Goal: Navigation & Orientation: Find specific page/section

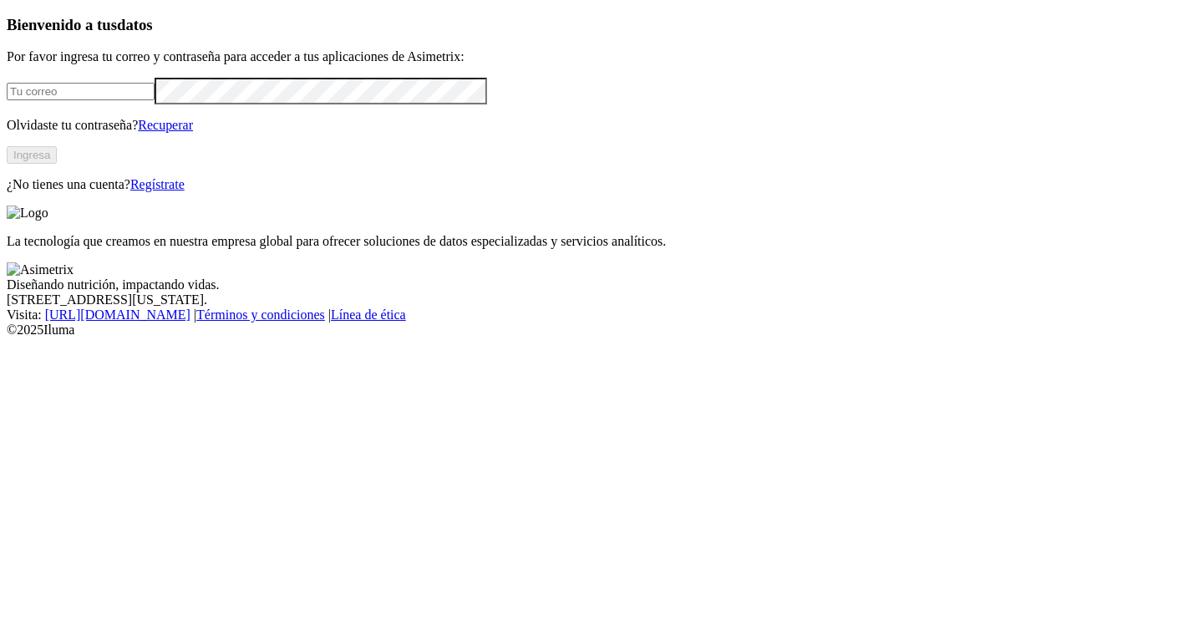
type input "[EMAIL_ADDRESS][PERSON_NAME][DOMAIN_NAME]"
click at [57, 164] on button "Ingresa" at bounding box center [32, 155] width 50 height 18
